Goal: Task Accomplishment & Management: Manage account settings

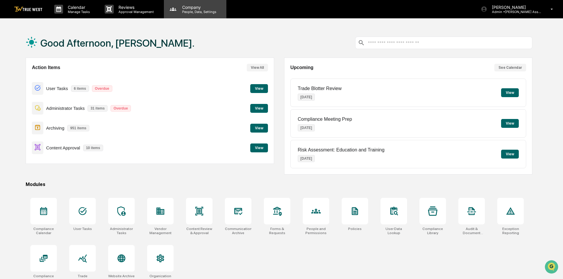
click at [189, 14] on p "People, Data, Settings" at bounding box center [199, 12] width 42 height 4
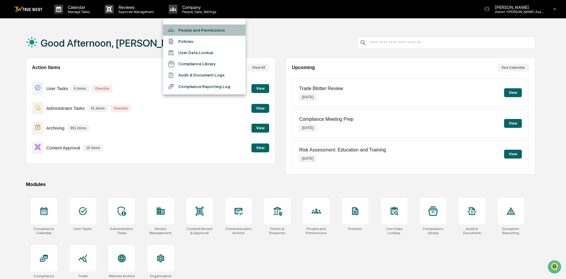
click at [199, 28] on li "People and Permissions" at bounding box center [204, 29] width 83 height 11
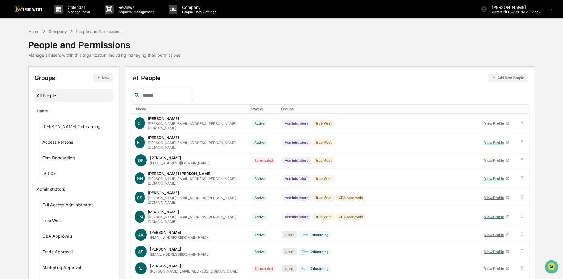
click at [512, 76] on button "Add New People" at bounding box center [508, 78] width 39 height 8
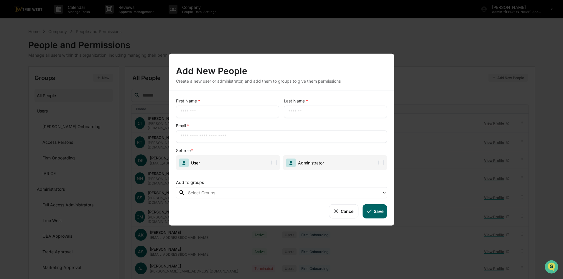
click at [257, 111] on input "text" at bounding box center [228, 112] width 94 height 6
type input "****"
type input "*******"
type input "*"
type input "**********"
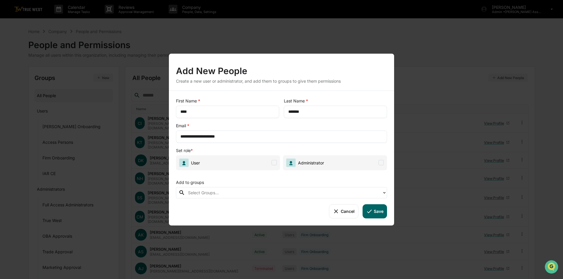
click at [269, 189] on div at bounding box center [283, 192] width 191 height 7
click at [275, 163] on span at bounding box center [274, 162] width 5 height 5
click at [381, 163] on span at bounding box center [381, 162] width 5 height 5
click at [314, 199] on div "**********" at bounding box center [281, 158] width 225 height 135
click at [314, 190] on div at bounding box center [283, 192] width 191 height 7
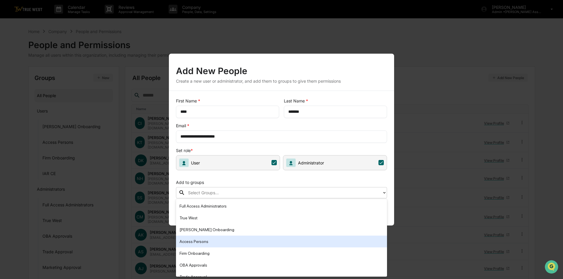
click at [219, 241] on div "Access Persons" at bounding box center [282, 241] width 204 height 7
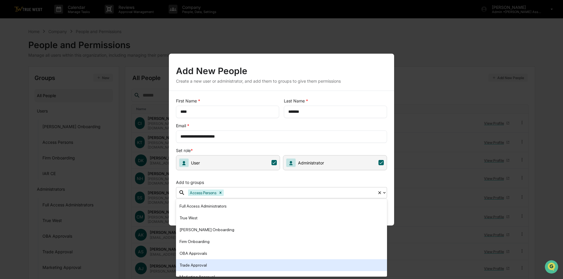
click at [204, 265] on div "Trade Approval" at bounding box center [282, 264] width 204 height 7
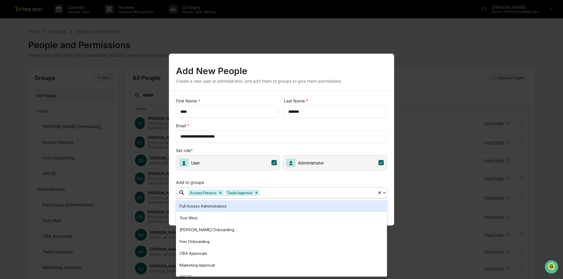
click at [372, 179] on div "Add to groups" at bounding box center [281, 181] width 211 height 12
click at [393, 205] on div "**********" at bounding box center [281, 158] width 225 height 135
click at [386, 194] on icon at bounding box center [384, 192] width 5 height 5
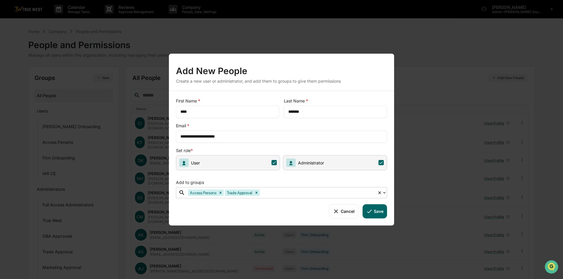
click at [375, 211] on button "Save" at bounding box center [375, 211] width 24 height 14
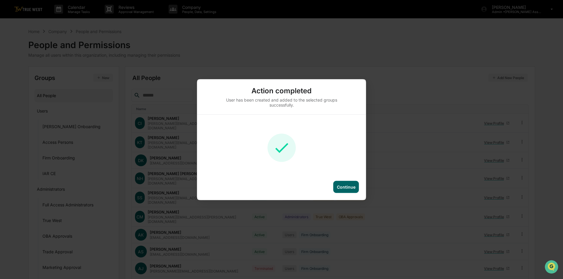
click at [350, 184] on div "Continue" at bounding box center [347, 187] width 26 height 12
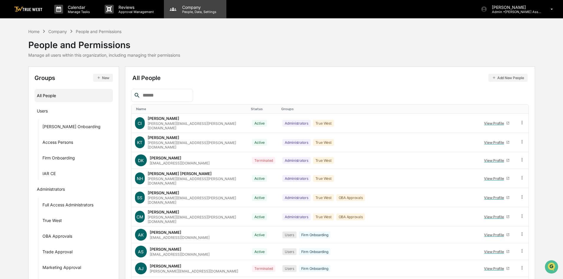
click at [188, 8] on p "Company" at bounding box center [199, 7] width 42 height 5
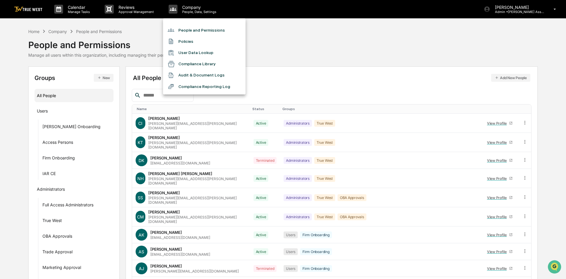
click at [43, 9] on div at bounding box center [283, 139] width 566 height 279
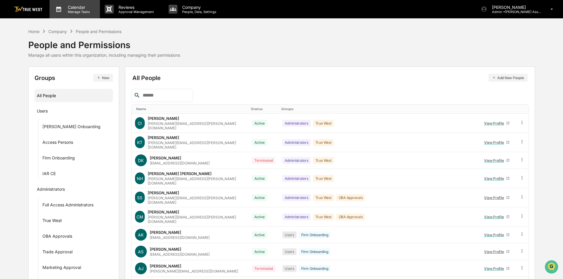
click at [69, 9] on p "Calendar" at bounding box center [78, 7] width 30 height 5
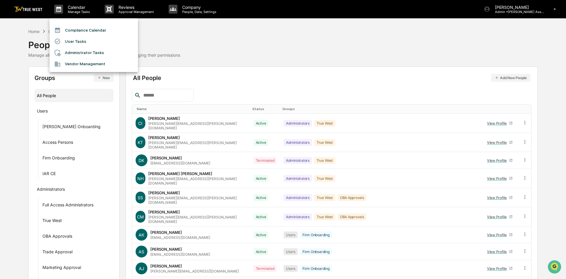
click at [72, 42] on li "User Tasks" at bounding box center [94, 41] width 88 height 11
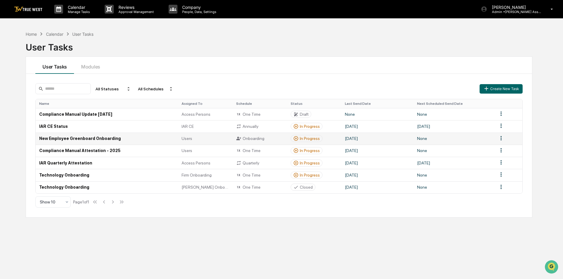
click at [78, 138] on td "New Employee Greenboard Onboarding" at bounding box center [107, 138] width 142 height 12
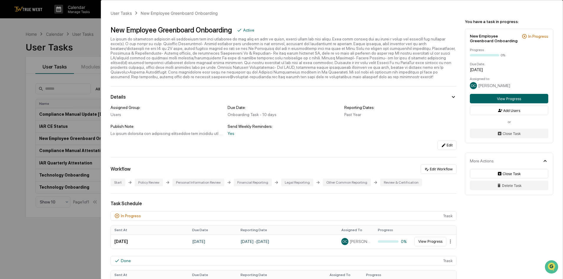
click at [491, 71] on div "[DATE]" at bounding box center [509, 69] width 78 height 5
click at [438, 144] on button "Edit" at bounding box center [447, 144] width 19 height 9
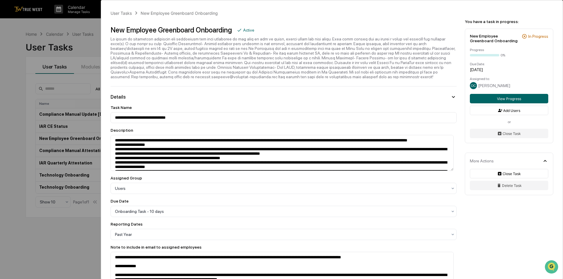
click at [450, 99] on icon at bounding box center [453, 97] width 6 height 6
type textarea "**********"
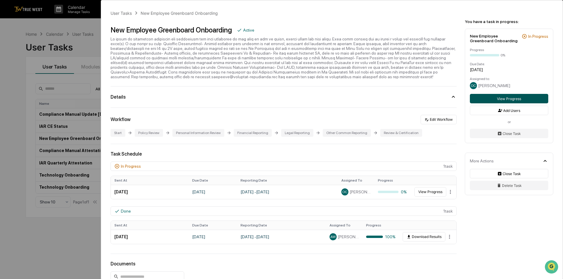
click at [506, 99] on button "View Progress" at bounding box center [509, 98] width 78 height 9
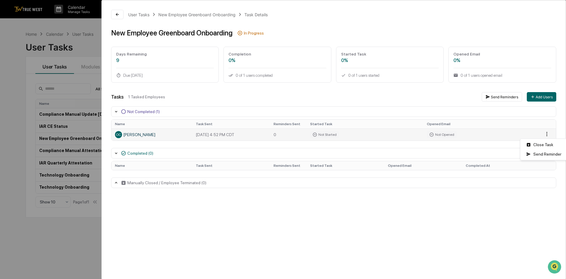
click at [544, 134] on html "Calendar Manage Tasks Reviews Approval Management Company People, Data, Setting…" at bounding box center [283, 139] width 566 height 279
